Goal: Find specific page/section: Find specific page/section

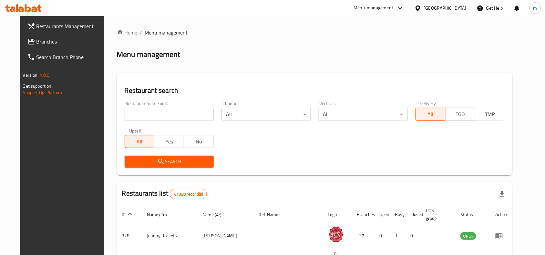
click at [36, 38] on span "Branches" at bounding box center [70, 42] width 69 height 8
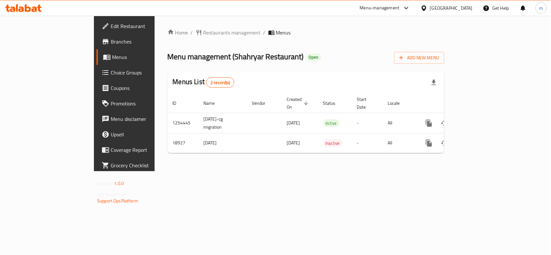
click at [272, 37] on div "Home / Restaurants management / Menus Menu management ( Shahryar Restaurant ) O…" at bounding box center [306, 94] width 277 height 130
click at [203, 31] on span "Restaurants management" at bounding box center [231, 33] width 57 height 8
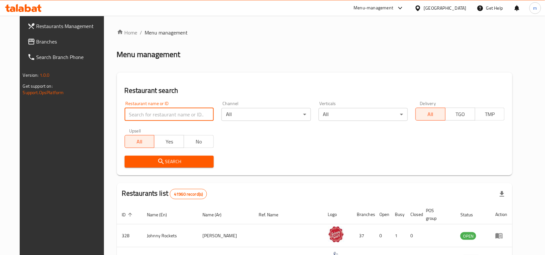
click at [158, 113] on input "search" at bounding box center [169, 114] width 89 height 13
paste input "10196"
type input "10196"
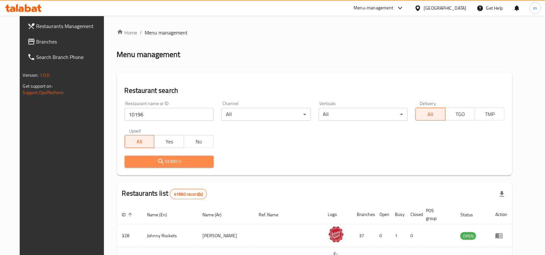
click at [185, 159] on span "Search" at bounding box center [169, 162] width 79 height 8
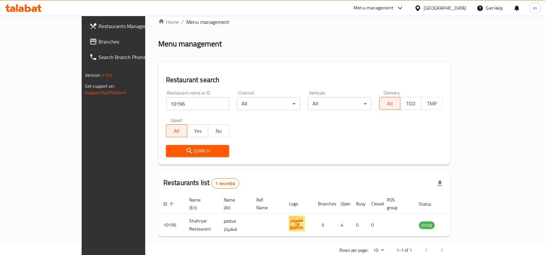
scroll to position [20, 0]
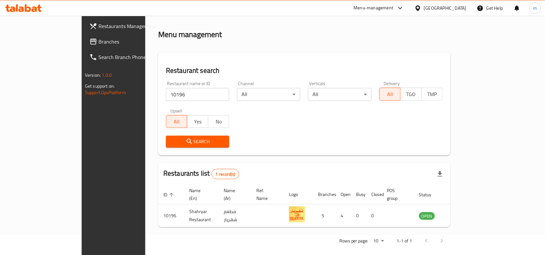
click at [441, 10] on div "[GEOGRAPHIC_DATA]" at bounding box center [445, 8] width 43 height 7
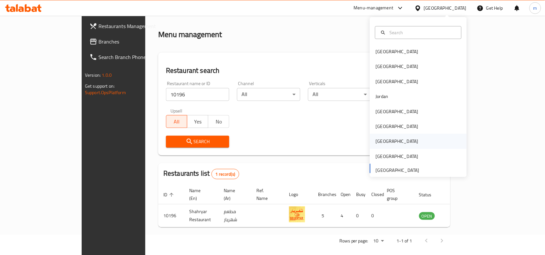
click at [379, 141] on div "[GEOGRAPHIC_DATA]" at bounding box center [397, 141] width 43 height 7
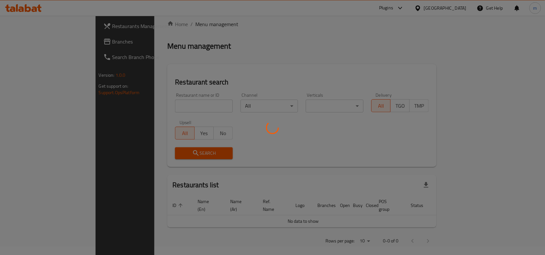
scroll to position [20, 0]
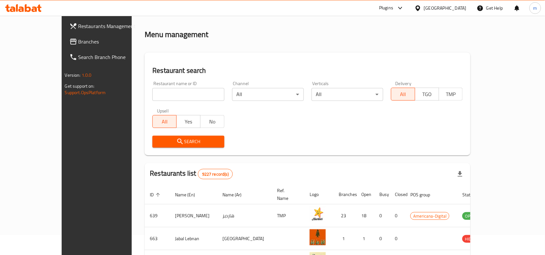
click at [78, 43] on span "Branches" at bounding box center [112, 42] width 69 height 8
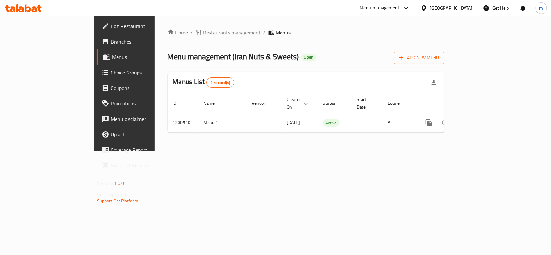
click at [203, 32] on span "Restaurants management" at bounding box center [231, 33] width 57 height 8
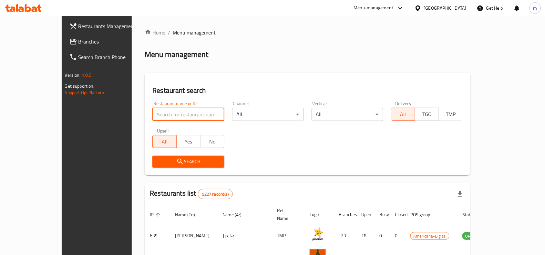
click at [161, 114] on input "search" at bounding box center [188, 114] width 72 height 13
paste input "701745"
type input "701745"
click at [165, 164] on span "Search" at bounding box center [188, 162] width 61 height 8
